Goal: Task Accomplishment & Management: Complete application form

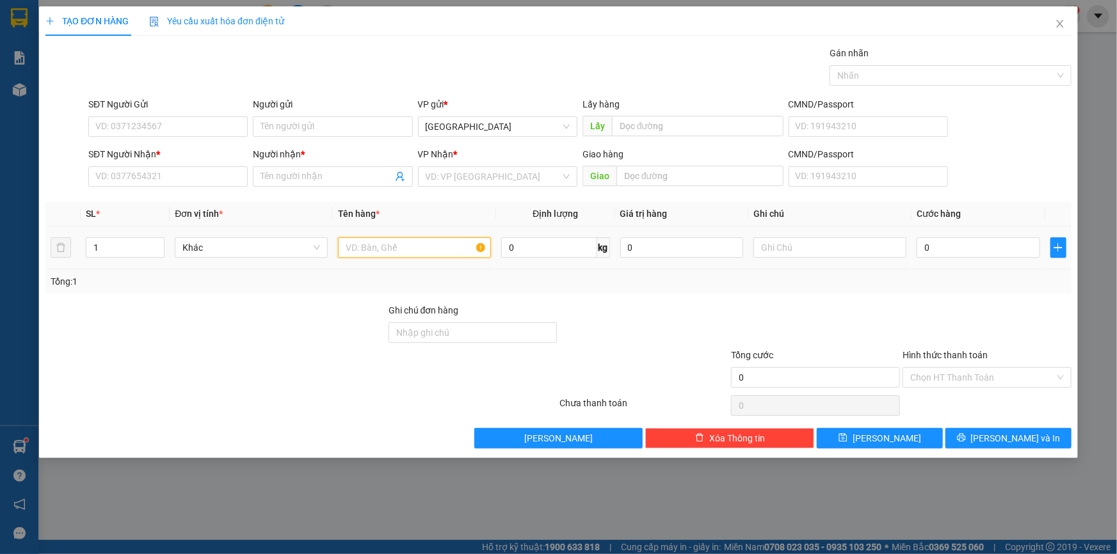
click at [442, 251] on input "text" at bounding box center [414, 248] width 153 height 20
click at [772, 250] on input "text" at bounding box center [830, 248] width 153 height 20
paste input "ục"
paste input "ỤC"
type input "1 CỤC"
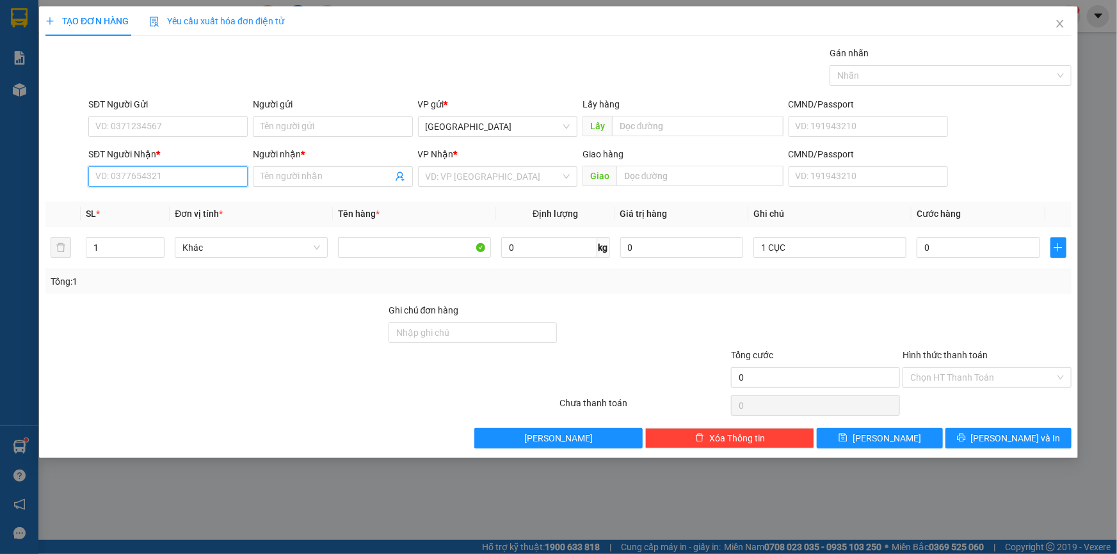
click at [179, 172] on input "SĐT Người Nhận *" at bounding box center [167, 176] width 159 height 20
type input "0384601383"
click at [332, 172] on input "Người nhận *" at bounding box center [326, 177] width 131 height 14
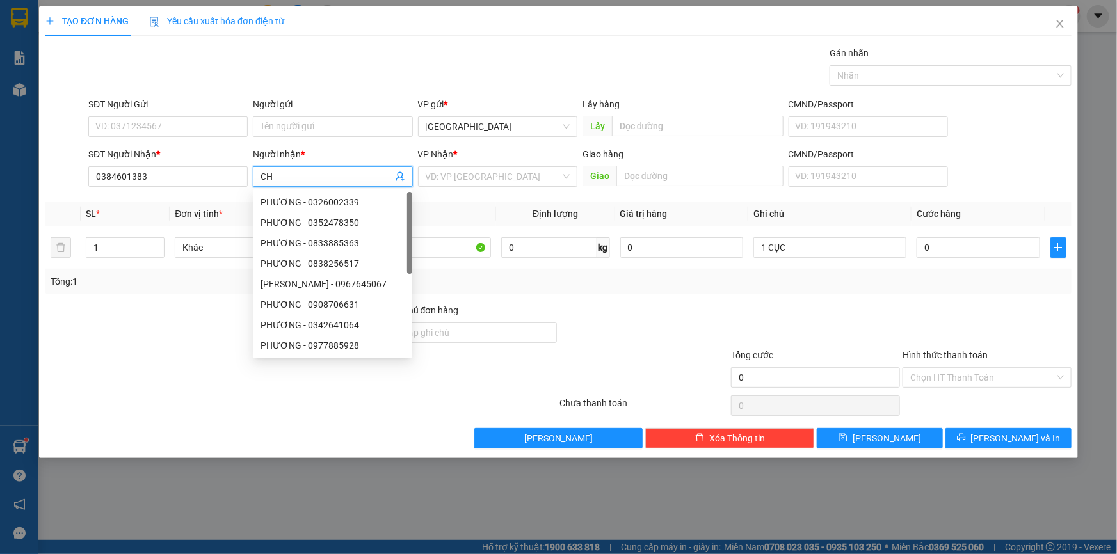
paste input "Ị"
paste input "ỎA"
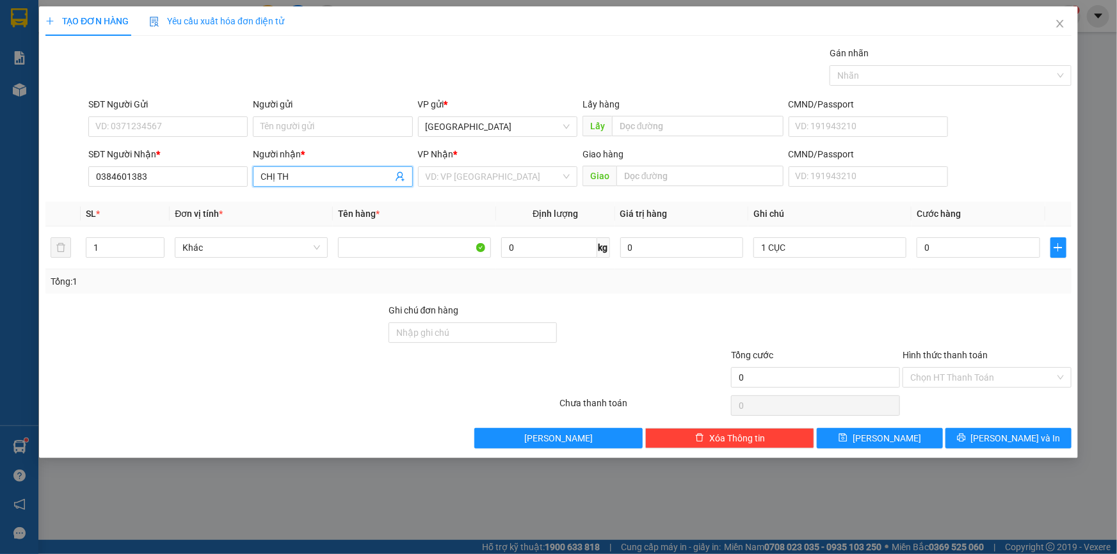
paste input "ẢO"
type input "CHỊ [PERSON_NAME]"
click at [526, 178] on input "search" at bounding box center [493, 176] width 135 height 19
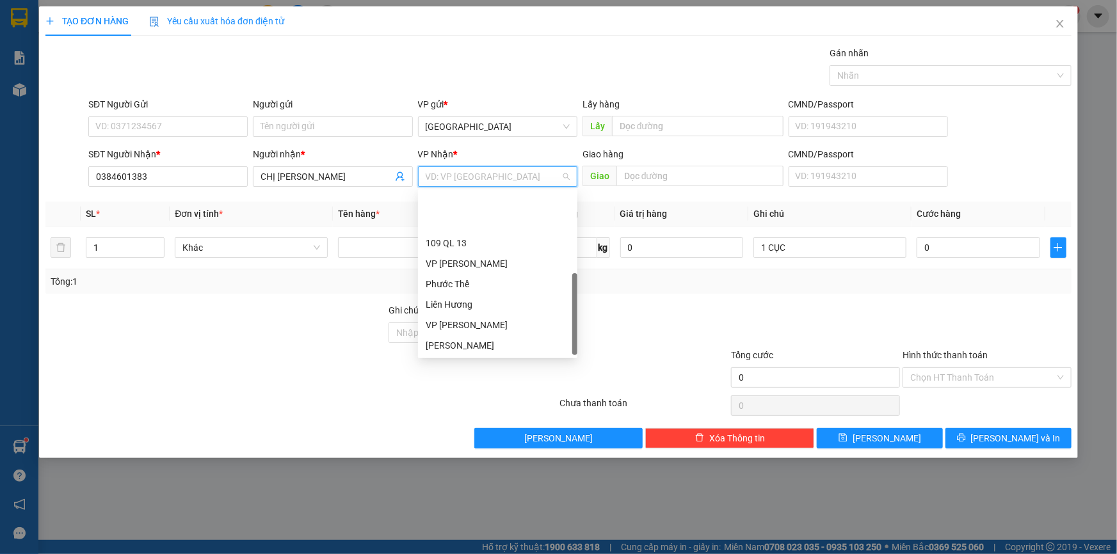
scroll to position [61, 0]
click at [478, 339] on div "VP [PERSON_NAME]" at bounding box center [498, 346] width 144 height 14
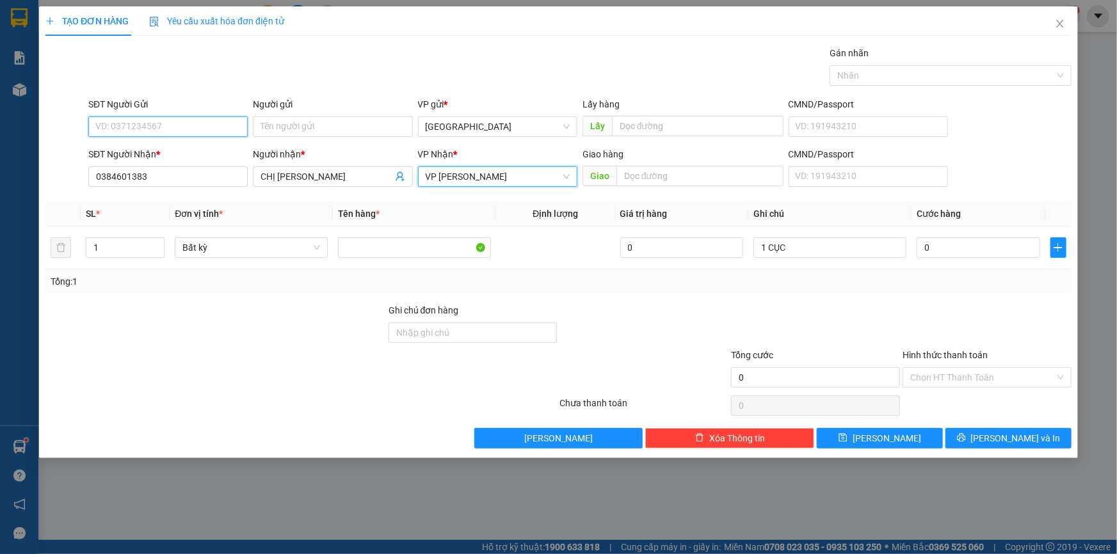
click at [174, 132] on input "SĐT Người Gửi" at bounding box center [167, 127] width 159 height 20
type input "0334024689"
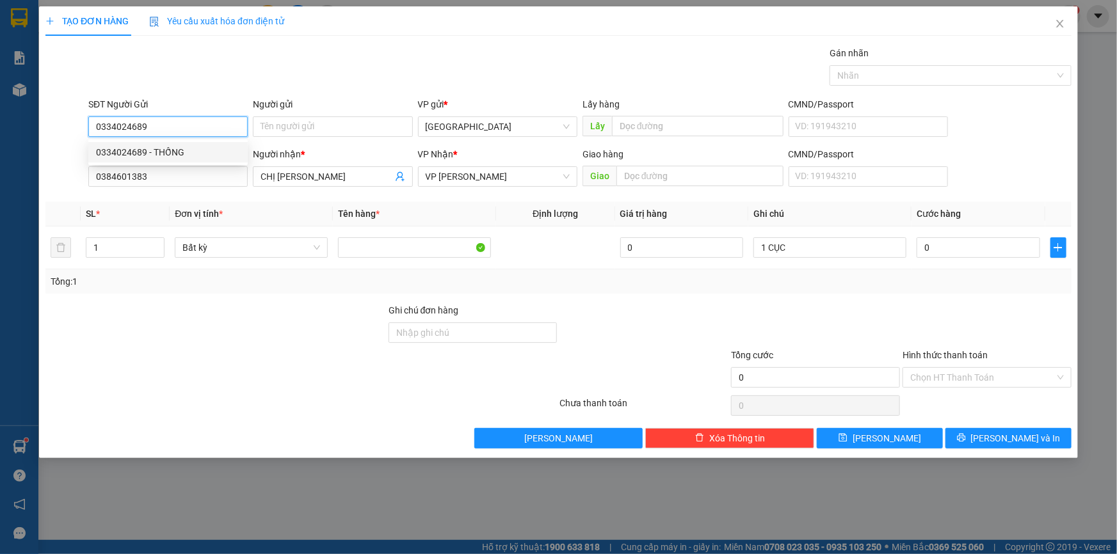
click at [178, 152] on div "0334024689 - THỐNG" at bounding box center [168, 152] width 144 height 14
type input "THỐNG"
type input "0334024689"
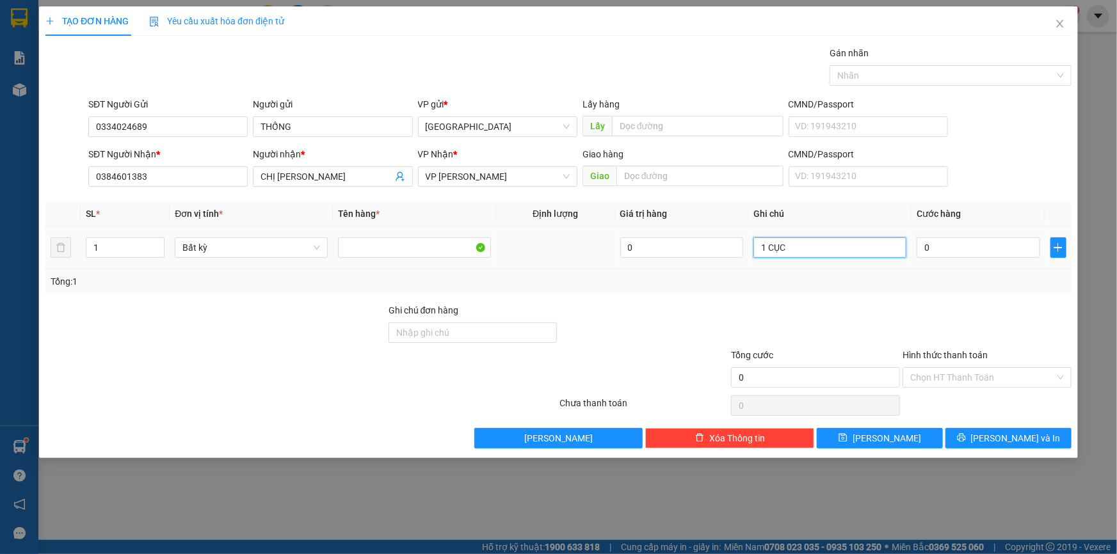
click at [852, 252] on input "1 CỤC" at bounding box center [830, 248] width 153 height 20
paste input "Đ"
paste input "ÁO"
type input "1 CỤC ĐEN-Q.ÁO"
click at [930, 241] on input "0" at bounding box center [979, 248] width 124 height 20
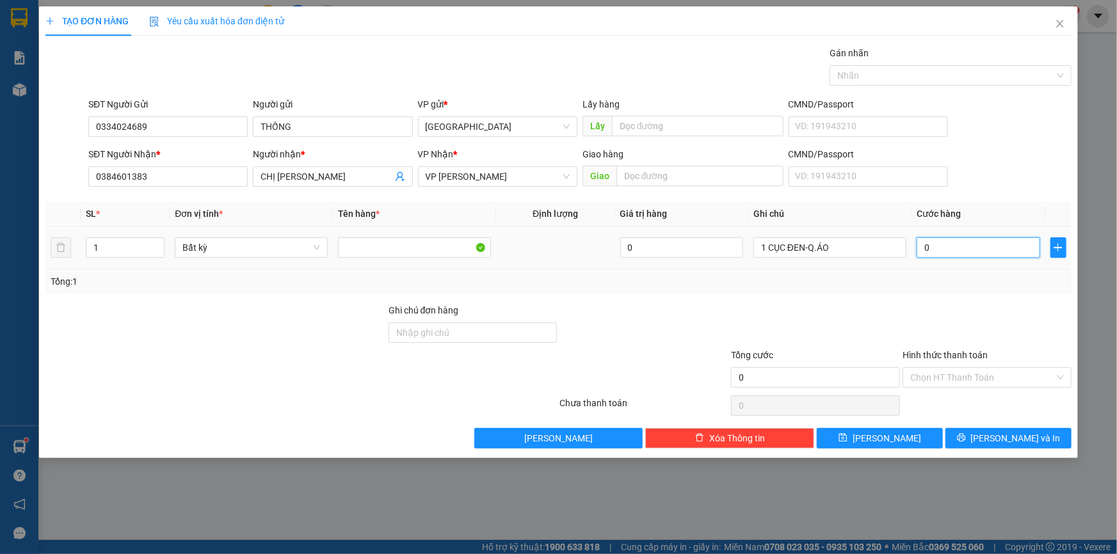
type input "4"
type input "40"
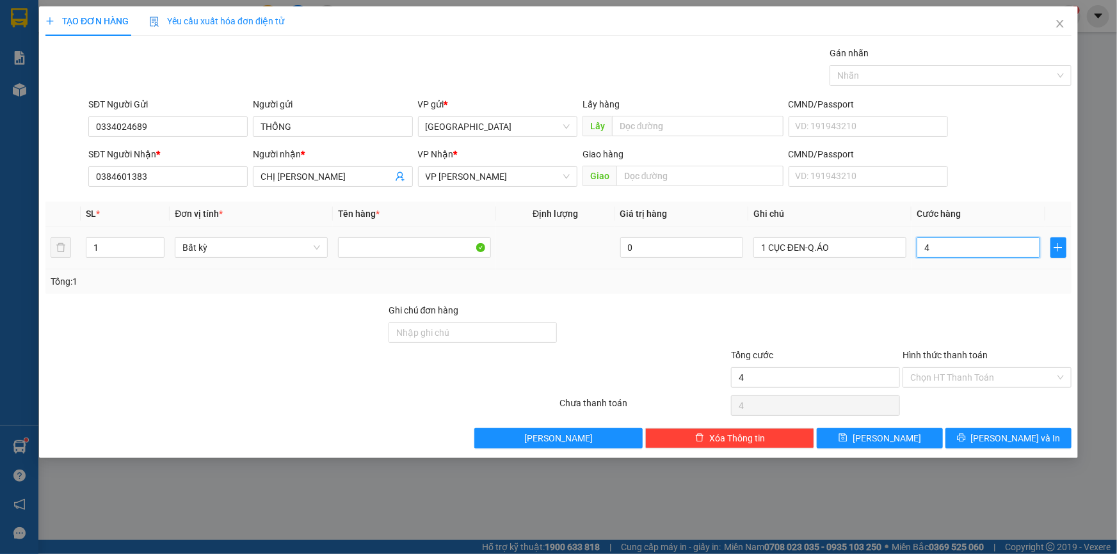
type input "40"
type input "40.000"
click at [897, 330] on div at bounding box center [816, 325] width 172 height 45
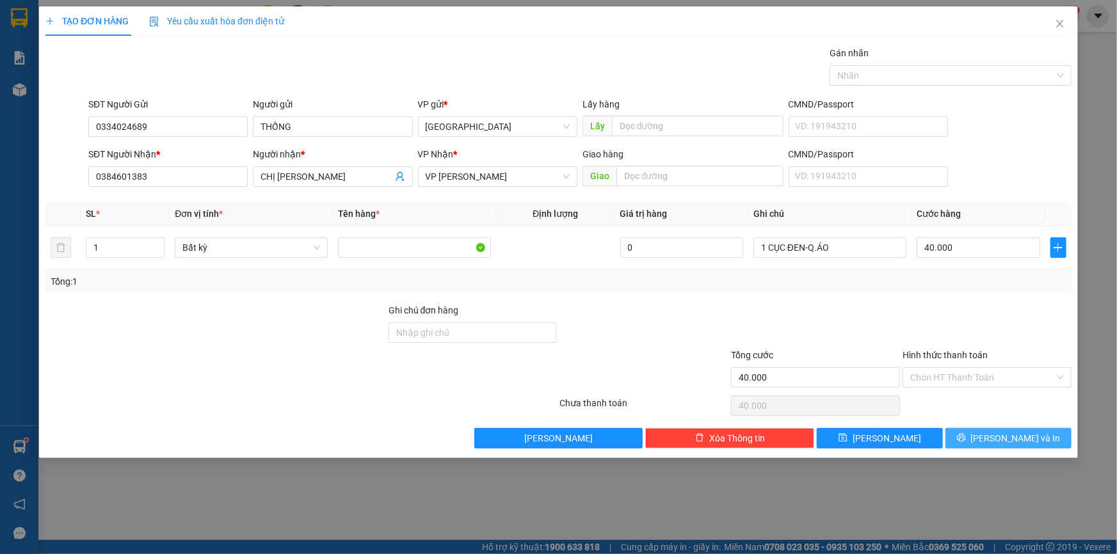
click at [1029, 442] on span "[PERSON_NAME] và In" at bounding box center [1016, 439] width 90 height 14
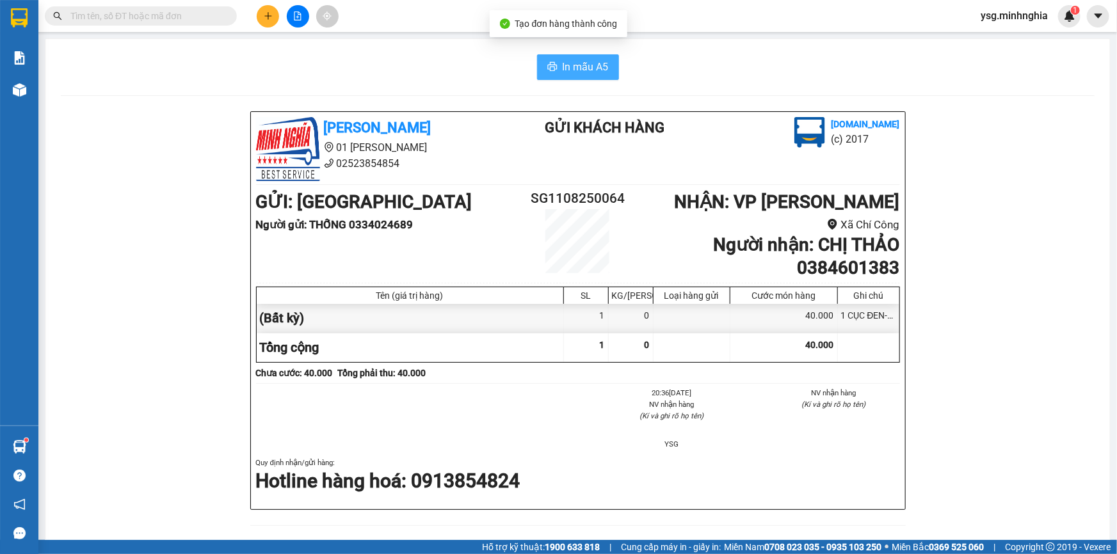
click at [595, 75] on span "In mẫu A5" at bounding box center [586, 67] width 46 height 16
click at [269, 17] on icon "plus" at bounding box center [268, 16] width 9 height 9
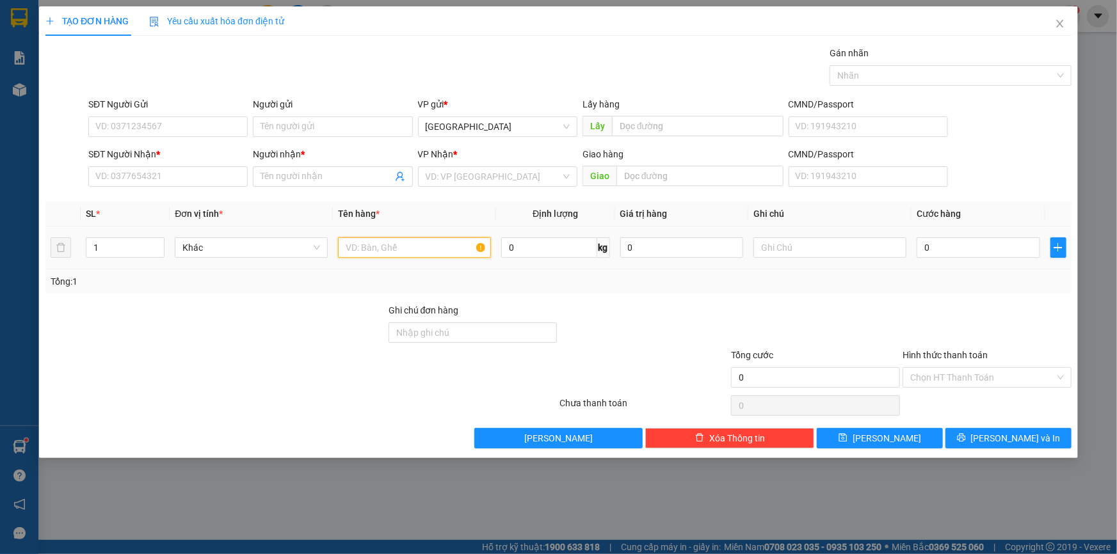
click at [432, 253] on input "text" at bounding box center [414, 248] width 153 height 20
click at [169, 182] on input "SĐT Người Nhận *" at bounding box center [167, 176] width 159 height 20
click at [827, 244] on input "text" at bounding box center [830, 248] width 153 height 20
paste input "Ô"
paste input "ỐP"
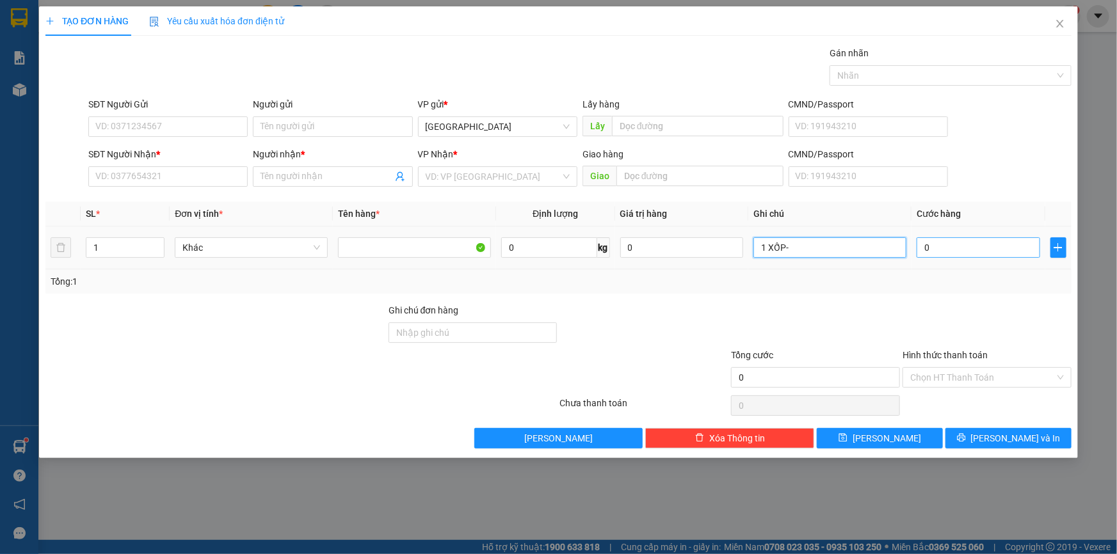
type input "1 XỐP-"
click at [964, 251] on input "0" at bounding box center [979, 248] width 124 height 20
type input "6"
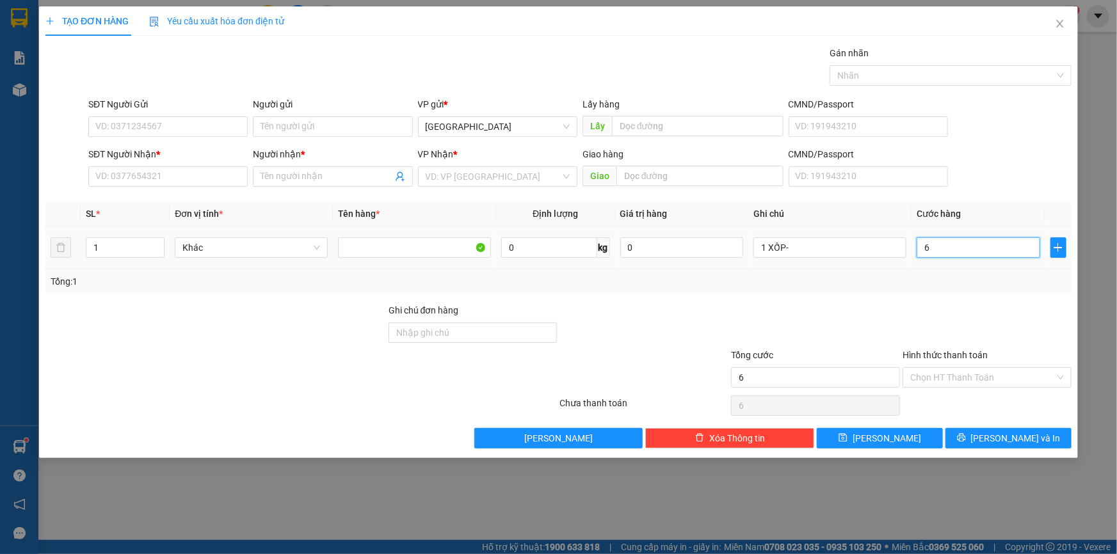
type input "60"
click at [955, 286] on div "Tổng: 1" at bounding box center [559, 282] width 1016 height 14
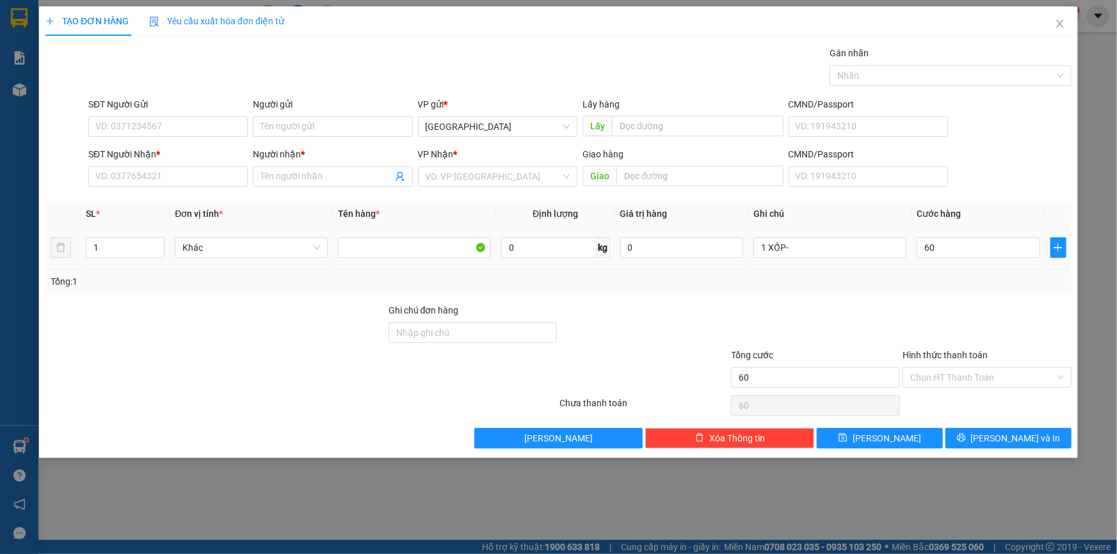
type input "60.000"
click at [949, 243] on input "60.000" at bounding box center [979, 248] width 124 height 20
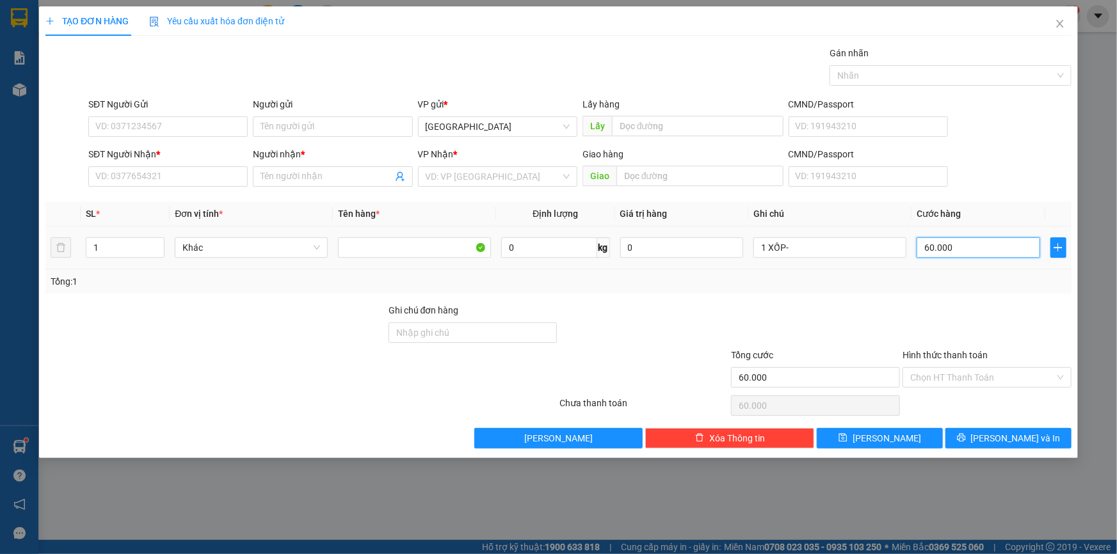
type input "7"
type input "70"
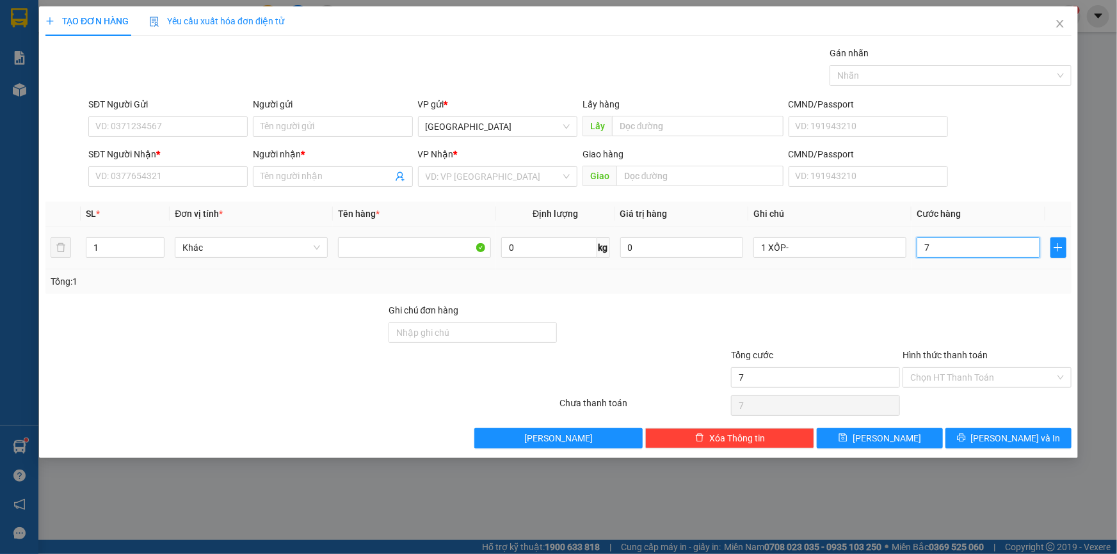
type input "70"
type input "70.000"
click at [878, 309] on div at bounding box center [816, 325] width 172 height 45
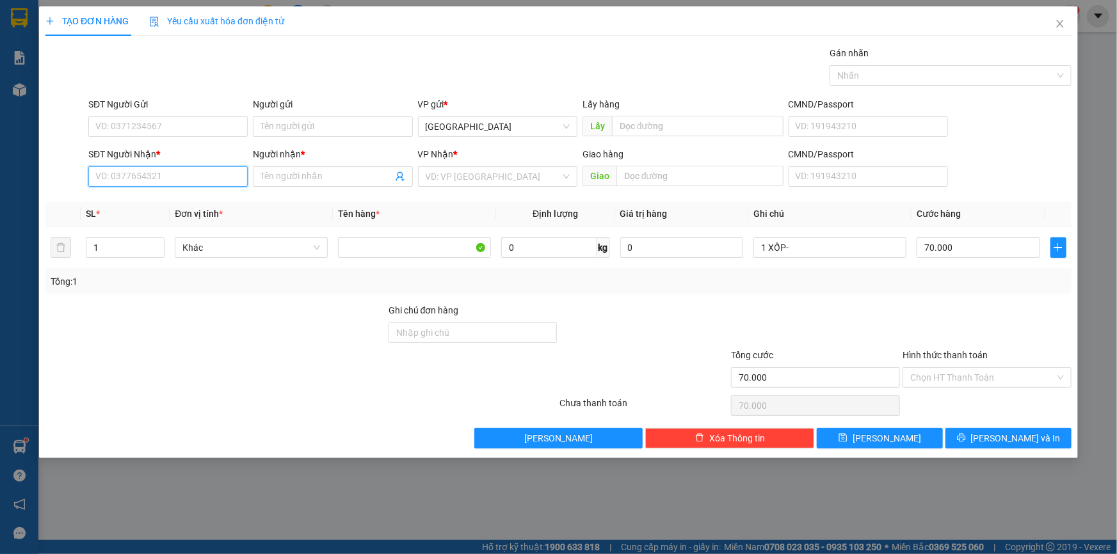
click at [188, 174] on input "SĐT Người Nhận *" at bounding box center [167, 176] width 159 height 20
type input "0378495979"
click at [294, 176] on input "Người nhận *" at bounding box center [326, 177] width 131 height 14
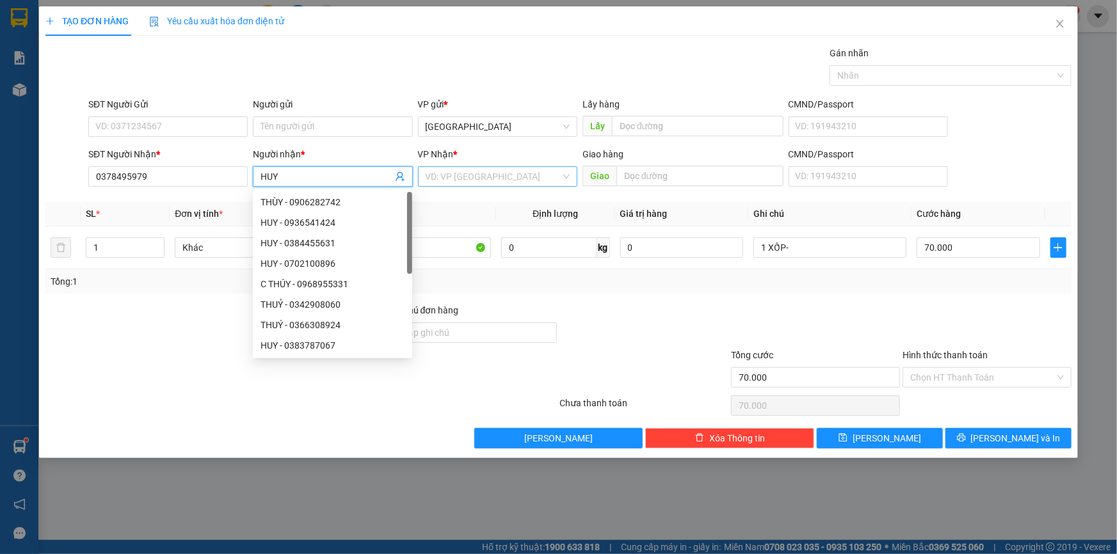
type input "HUY"
click at [487, 172] on input "search" at bounding box center [493, 176] width 135 height 19
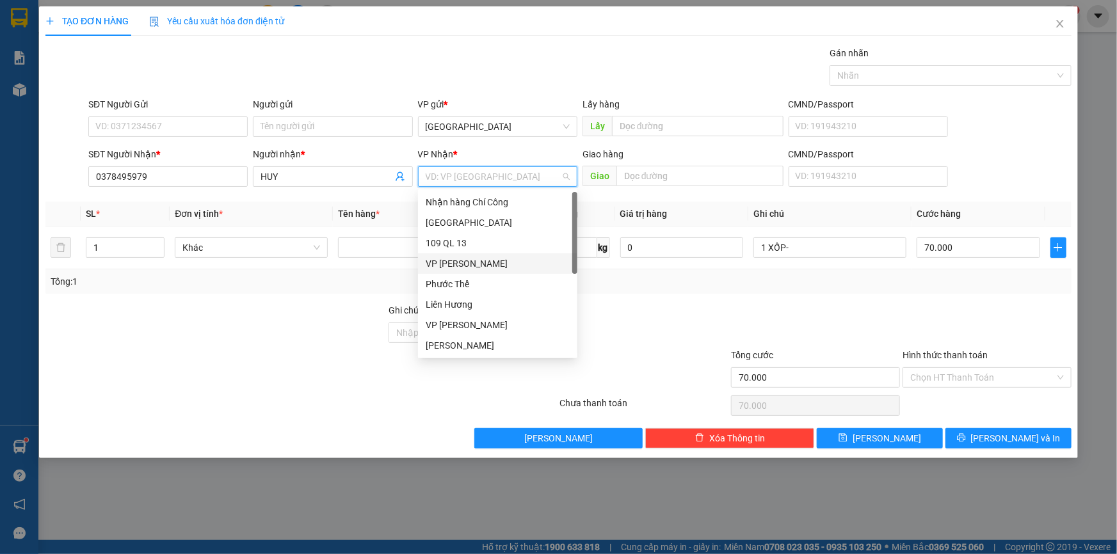
click at [478, 265] on div "VP [PERSON_NAME]" at bounding box center [498, 264] width 144 height 14
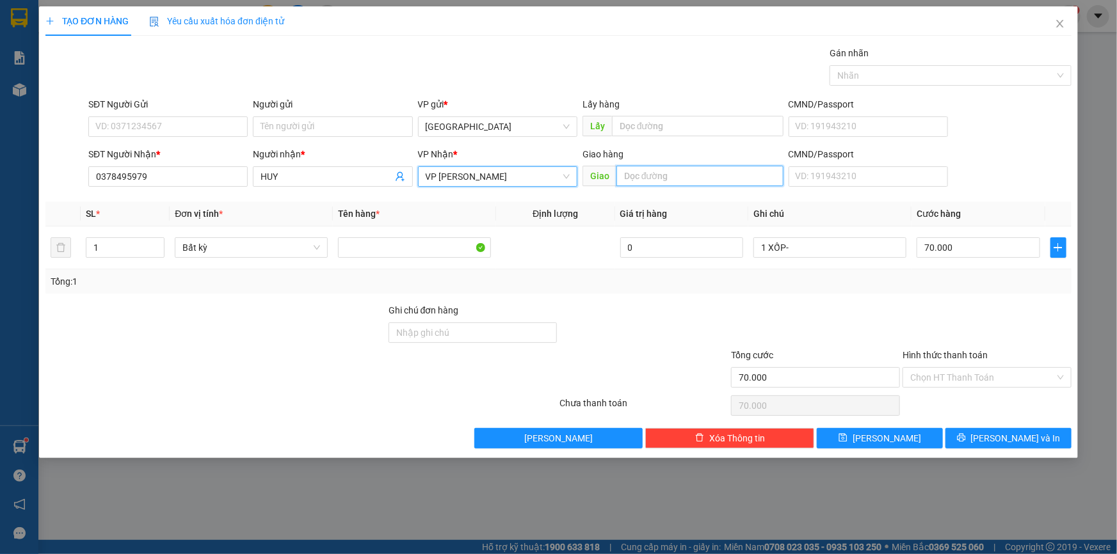
click at [725, 168] on input "text" at bounding box center [700, 176] width 167 height 20
paste input "ÀU"
paste input "Ô"
paste input "ỐC"
type input "BÀU ỐC"
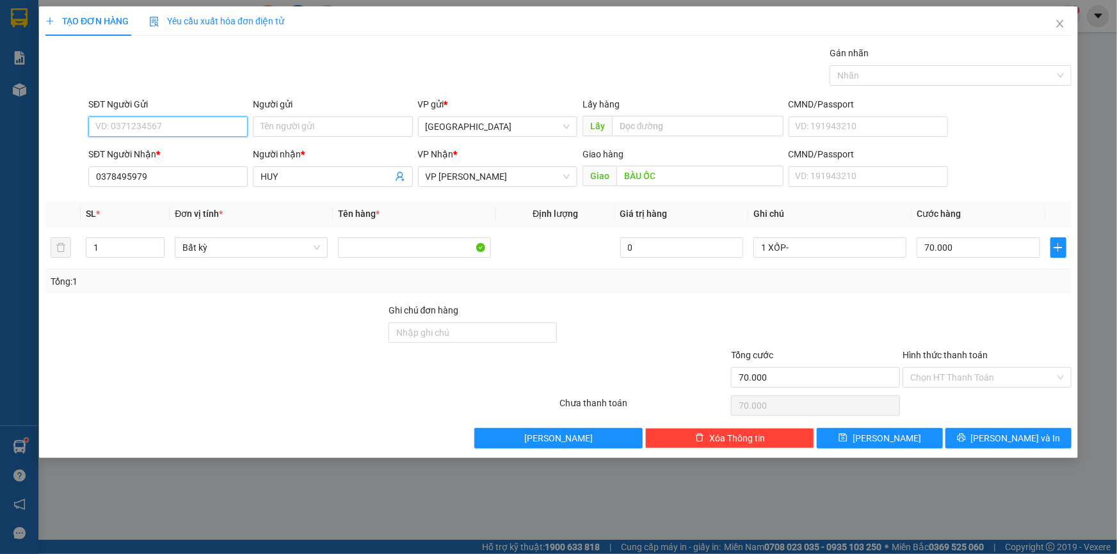
click at [193, 133] on input "SĐT Người Gửi" at bounding box center [167, 127] width 159 height 20
type input "0378908164"
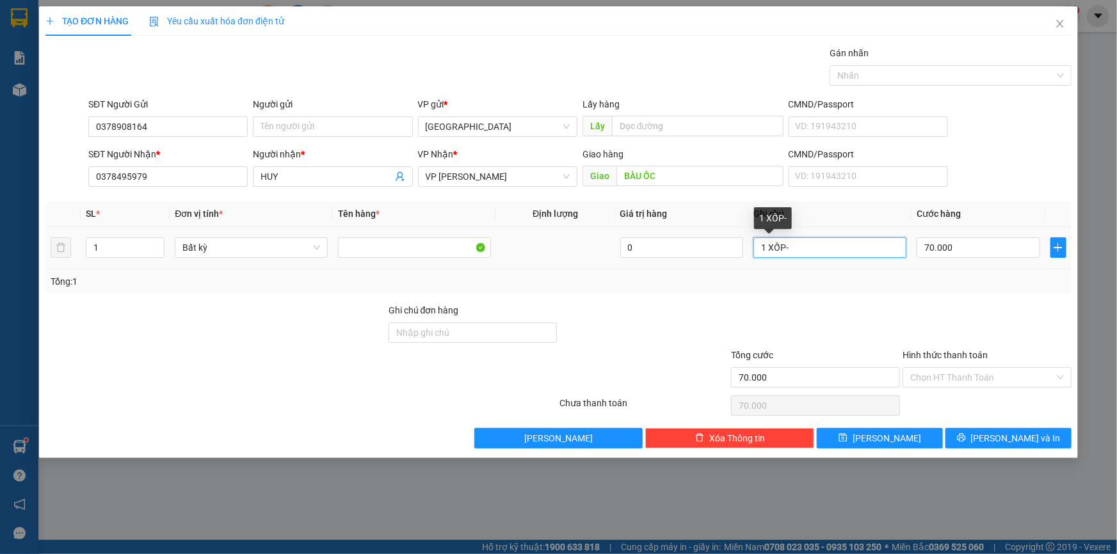
click at [814, 243] on input "1 XỐP-" at bounding box center [830, 248] width 153 height 20
paste input "ỊT"
type input "1 XỐP-THỊT"
click at [1010, 378] on input "Hình thức thanh toán" at bounding box center [982, 377] width 145 height 19
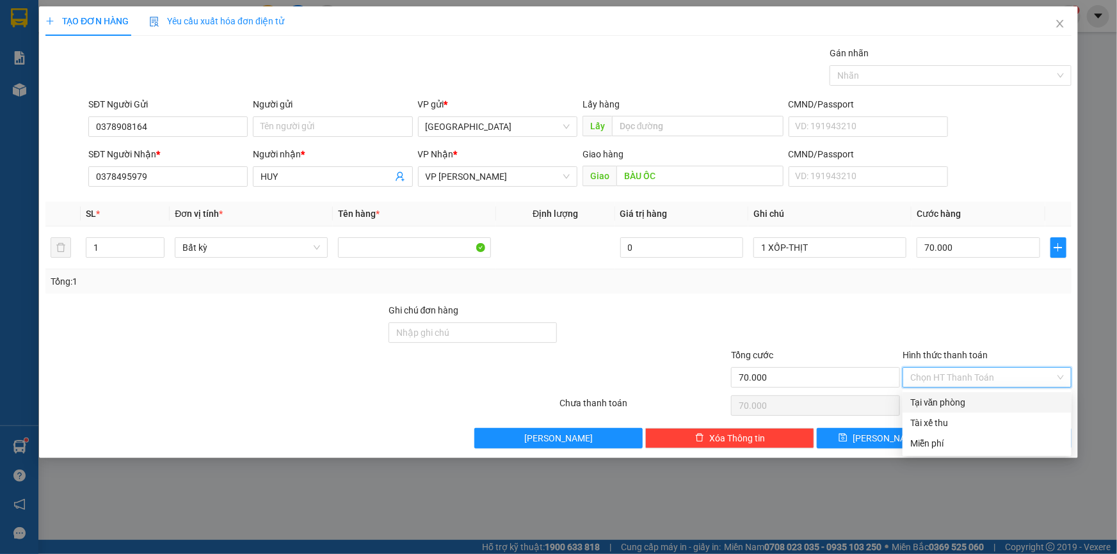
click at [985, 405] on div "Tại văn phòng" at bounding box center [987, 403] width 154 height 14
type input "0"
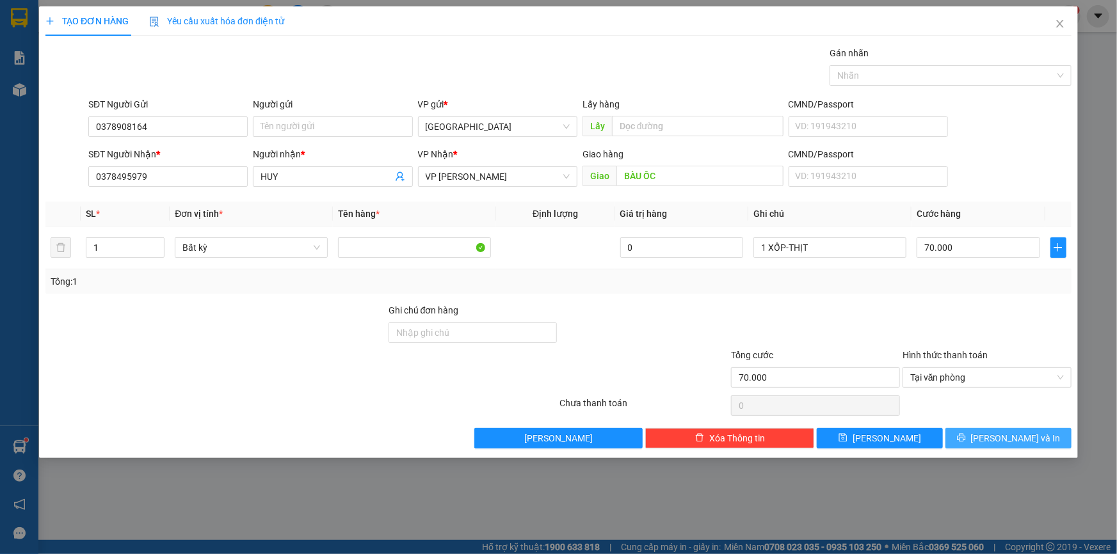
click at [1007, 435] on span "[PERSON_NAME] và In" at bounding box center [1016, 439] width 90 height 14
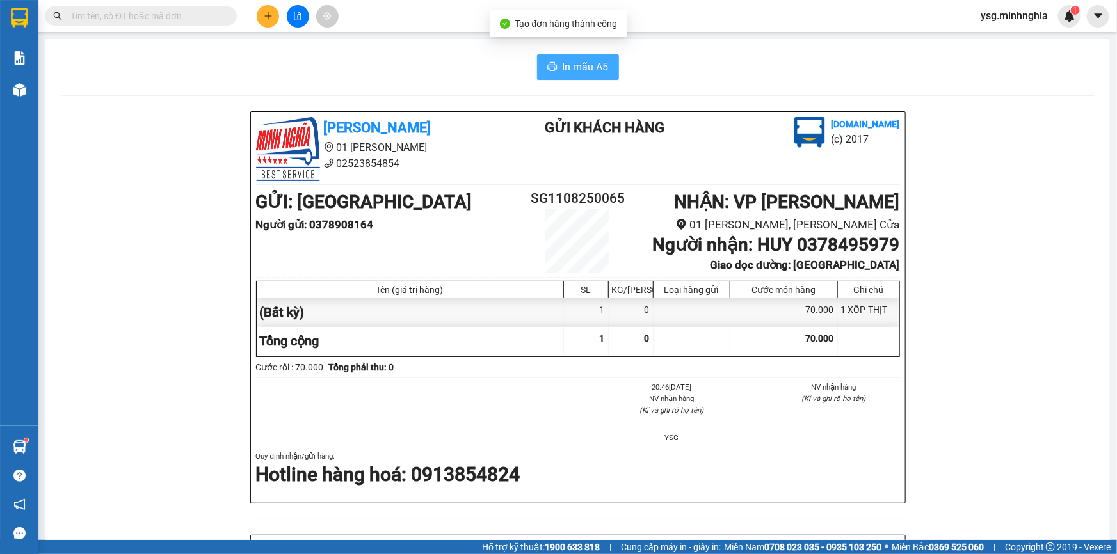
click at [576, 60] on span "In mẫu A5" at bounding box center [586, 67] width 46 height 16
click at [1082, 119] on div "[PERSON_NAME] 01 Đinh Tiên Hoàng 02523854854 Gửi khách hàng [DOMAIN_NAME] (c) 2…" at bounding box center [578, 560] width 1034 height 898
